Goal: Entertainment & Leisure: Browse casually

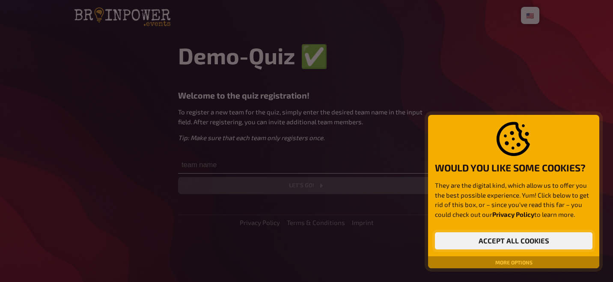
click at [517, 240] on button "Accept all cookies" at bounding box center [513, 240] width 157 height 17
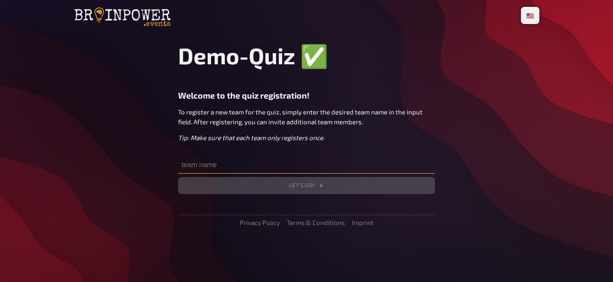
click at [270, 167] on input "text" at bounding box center [306, 164] width 257 height 17
type input "J"
type input "T"
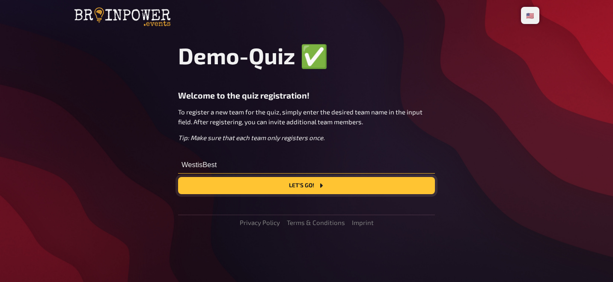
type input "WestisBest"
click at [290, 192] on button "Let's go!" at bounding box center [306, 185] width 257 height 17
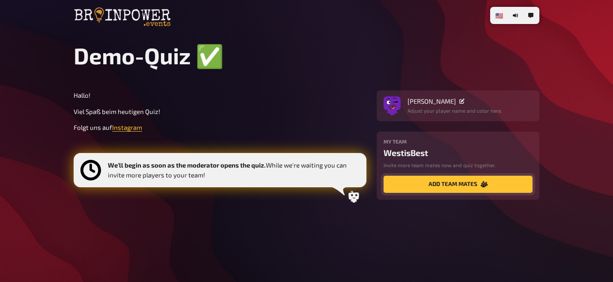
click at [412, 187] on button "add team mates" at bounding box center [457, 183] width 149 height 17
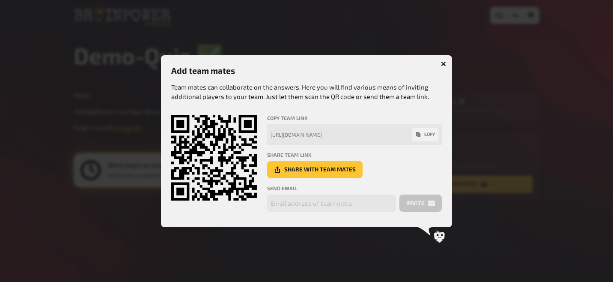
click at [421, 130] on button "copy" at bounding box center [425, 135] width 26 height 14
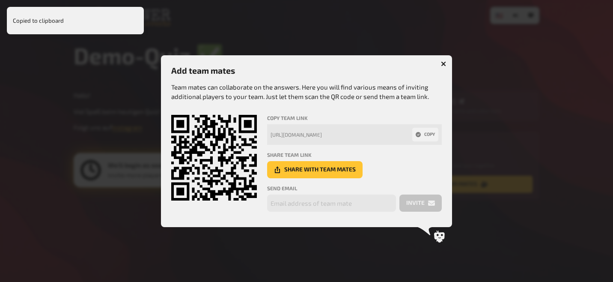
click at [440, 63] on button "button" at bounding box center [444, 64] width 14 height 14
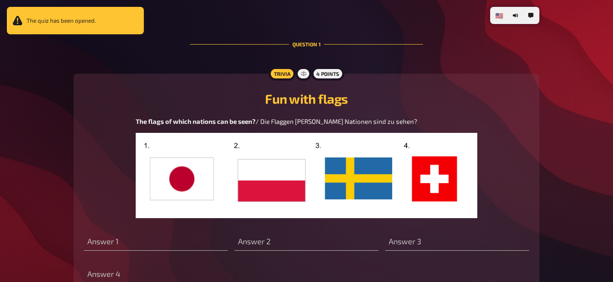
scroll to position [238, 0]
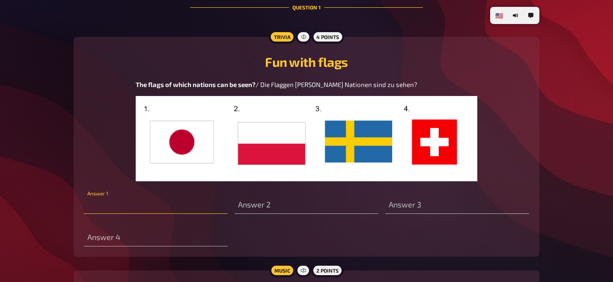
click at [153, 204] on input "text" at bounding box center [156, 204] width 144 height 17
type input "[GEOGRAPHIC_DATA]"
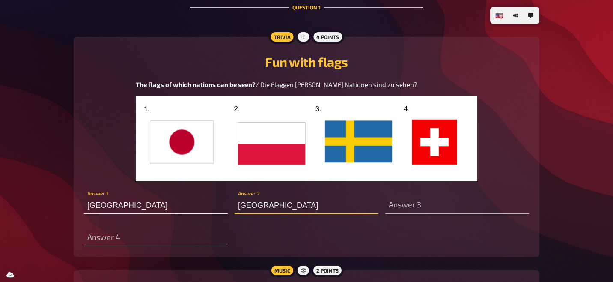
type input "[GEOGRAPHIC_DATA]"
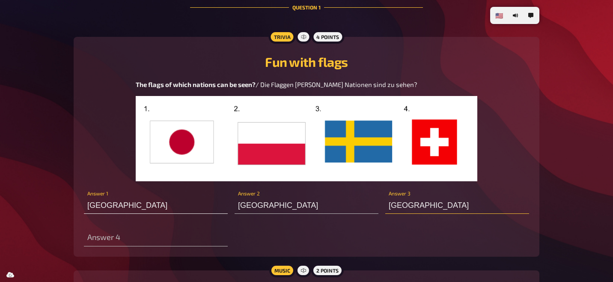
type input "[GEOGRAPHIC_DATA]"
click at [263, 239] on div "[GEOGRAPHIC_DATA] Answer 1 [GEOGRAPHIC_DATA] Answer 2 [GEOGRAPHIC_DATA] Answer …" at bounding box center [306, 217] width 445 height 58
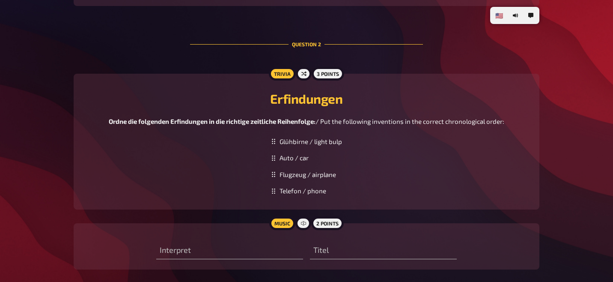
scroll to position [550, 0]
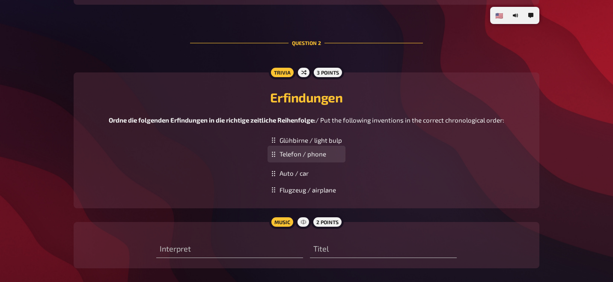
drag, startPoint x: 320, startPoint y: 190, endPoint x: 315, endPoint y: 155, distance: 35.8
click at [315, 155] on div "Telefon / phone" at bounding box center [306, 154] width 78 height 17
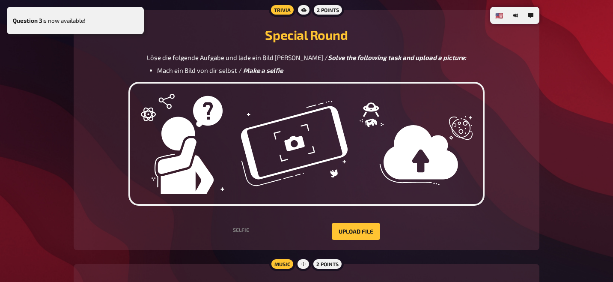
scroll to position [873, 0]
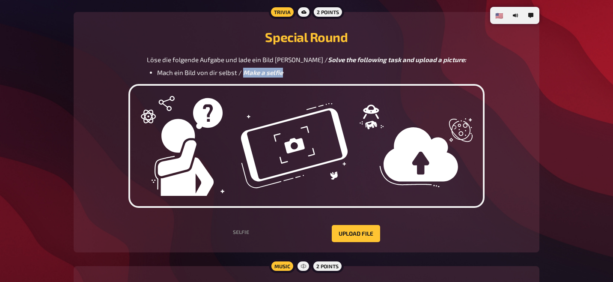
drag, startPoint x: 331, startPoint y: 77, endPoint x: 259, endPoint y: 78, distance: 71.9
click at [259, 77] on li "Mach ein Bild von dir selbst / Make a selfie" at bounding box center [311, 73] width 309 height 10
click at [319, 74] on li "Mach ein Bild von dir selbst / Make a selfie" at bounding box center [311, 73] width 309 height 10
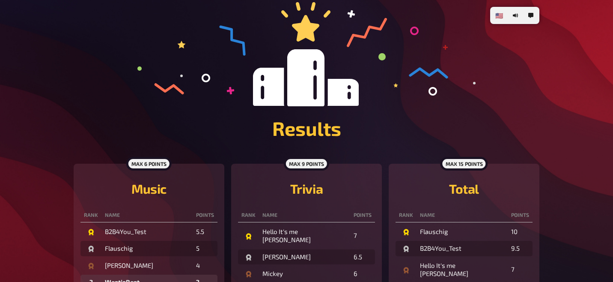
scroll to position [0, 0]
